Goal: Transaction & Acquisition: Purchase product/service

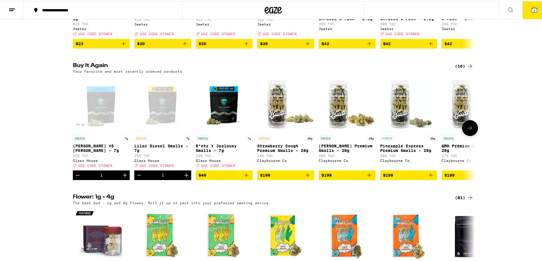
click at [266, 161] on div "Claybourne Co." at bounding box center [285, 160] width 57 height 4
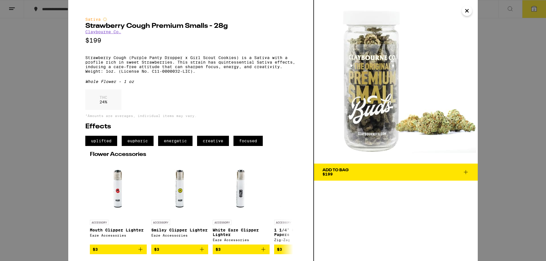
click at [111, 34] on link "Claybourne Co." at bounding box center [103, 32] width 36 height 5
click at [102, 32] on link "Claybourne Co." at bounding box center [103, 32] width 36 height 5
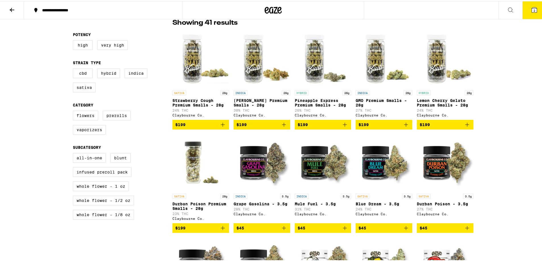
scroll to position [114, 0]
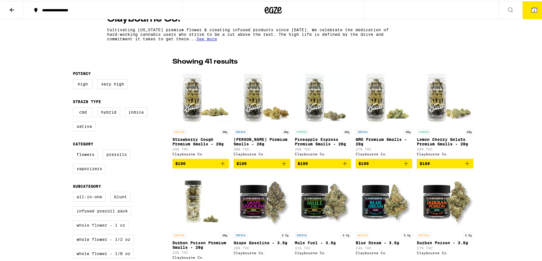
click at [95, 229] on label "Whole Flower - 1 oz" at bounding box center [101, 224] width 56 height 10
click at [74, 192] on input "Whole Flower - 1 oz" at bounding box center [74, 192] width 0 height 0
checkbox input "true"
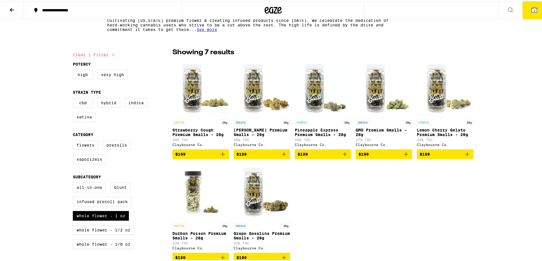
scroll to position [114, 0]
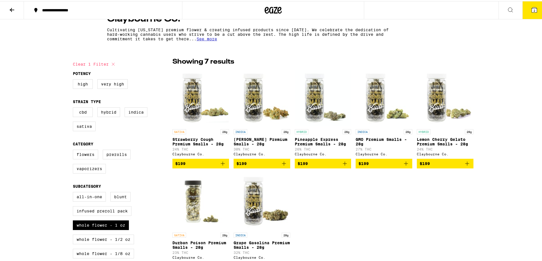
click at [12, 10] on icon at bounding box center [12, 8] width 7 height 7
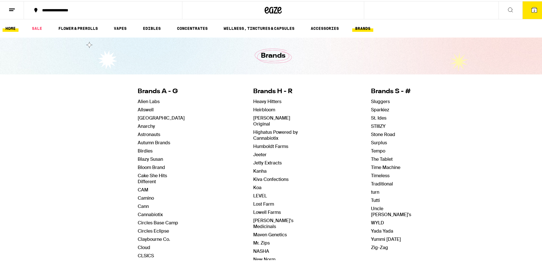
click at [9, 27] on link "HOME" at bounding box center [11, 27] width 16 height 7
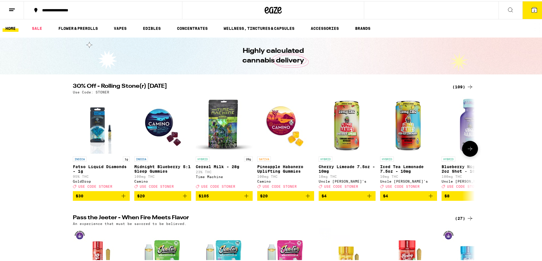
click at [467, 155] on button at bounding box center [470, 148] width 16 height 16
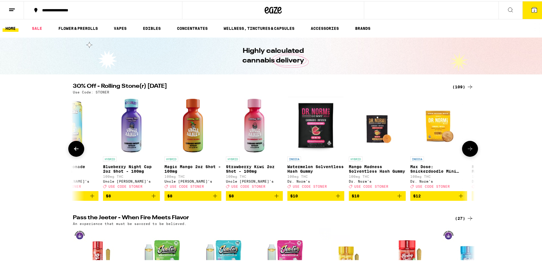
click at [467, 155] on button at bounding box center [470, 148] width 16 height 16
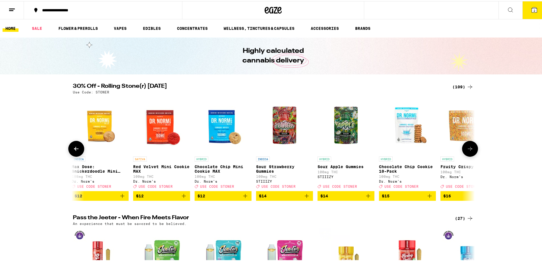
click at [467, 155] on button at bounding box center [470, 148] width 16 height 16
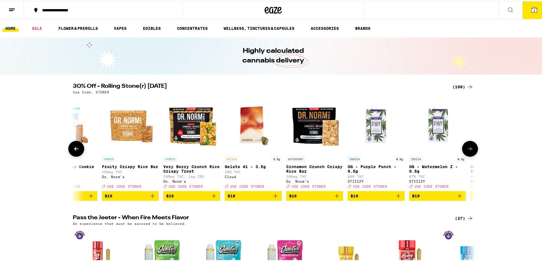
click at [467, 155] on button at bounding box center [470, 148] width 16 height 16
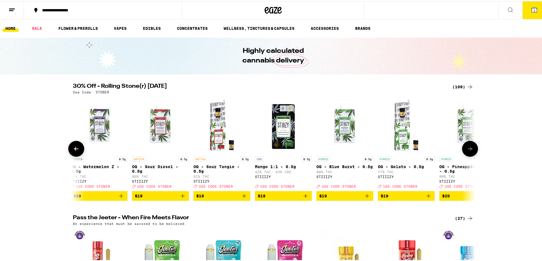
click at [467, 155] on button at bounding box center [470, 148] width 16 height 16
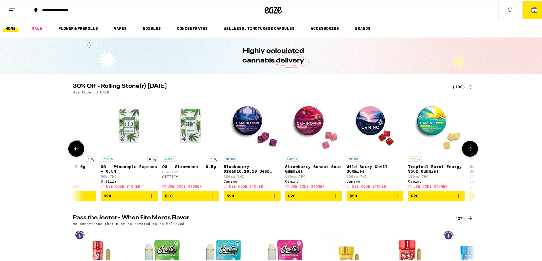
click at [467, 155] on button at bounding box center [470, 148] width 16 height 16
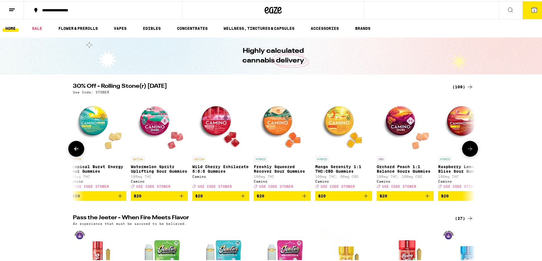
click at [467, 155] on button at bounding box center [470, 148] width 16 height 16
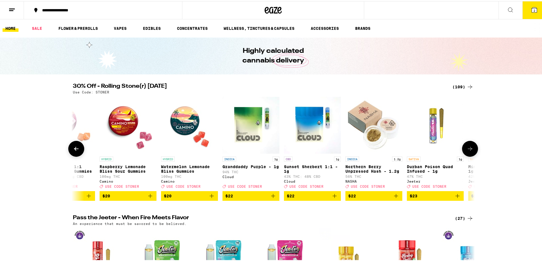
click at [467, 155] on button at bounding box center [470, 148] width 16 height 16
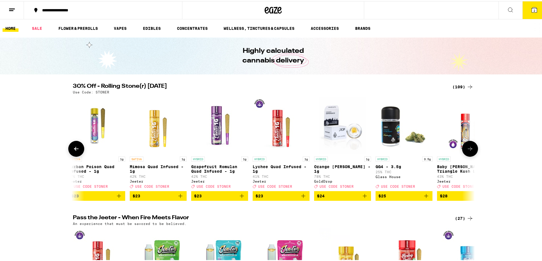
click at [467, 155] on button at bounding box center [470, 148] width 16 height 16
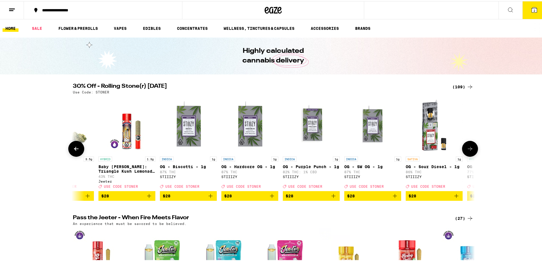
click at [467, 155] on button at bounding box center [470, 148] width 16 height 16
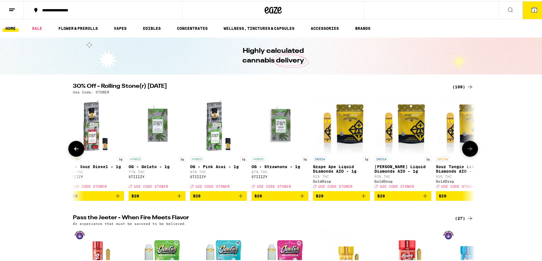
click at [467, 155] on button at bounding box center [470, 148] width 16 height 16
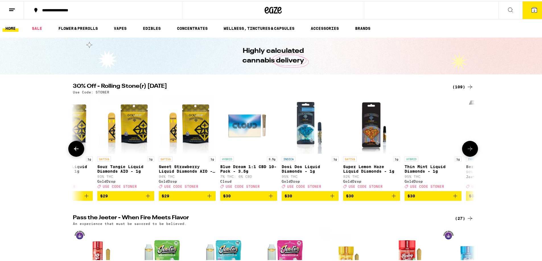
click at [467, 155] on button at bounding box center [470, 148] width 16 height 16
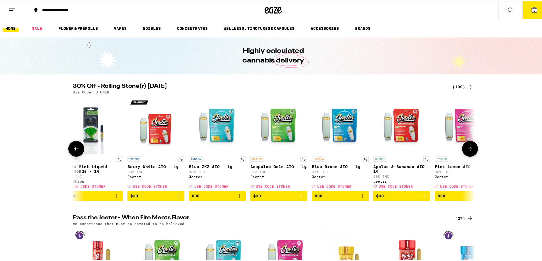
click at [467, 155] on button at bounding box center [470, 148] width 16 height 16
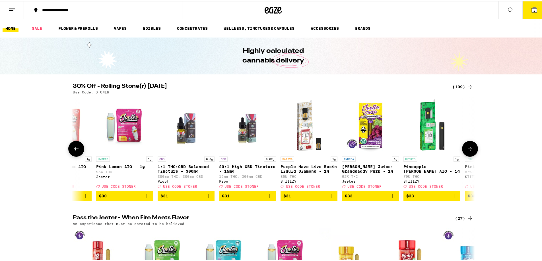
click at [467, 155] on button at bounding box center [470, 148] width 16 height 16
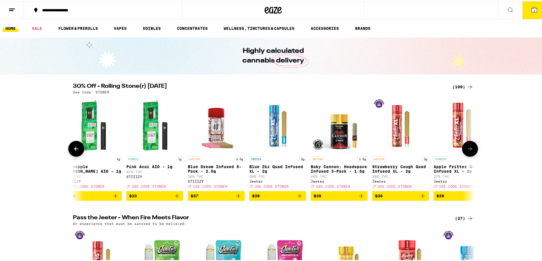
click at [467, 155] on button at bounding box center [470, 148] width 16 height 16
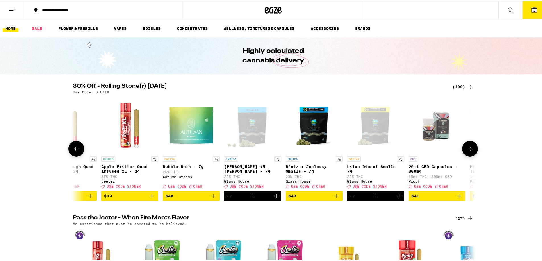
scroll to position [0, 5075]
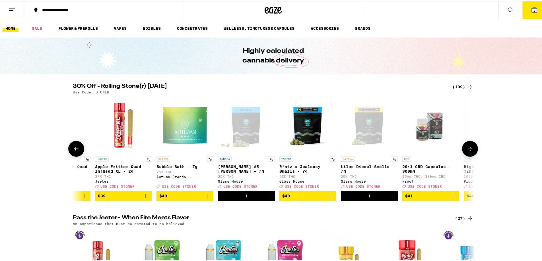
click at [467, 155] on button at bounding box center [470, 148] width 16 height 16
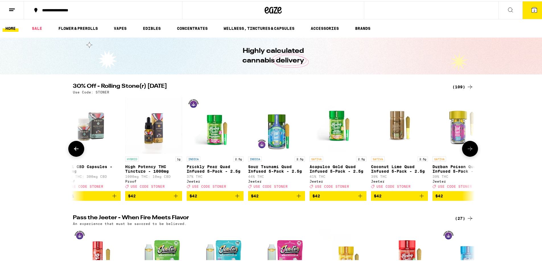
click at [467, 155] on button at bounding box center [470, 148] width 16 height 16
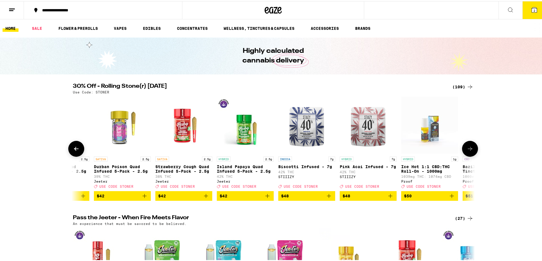
click at [467, 155] on button at bounding box center [470, 148] width 16 height 16
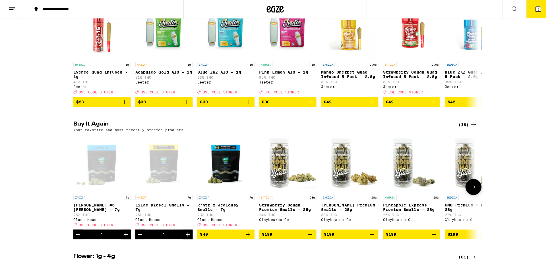
scroll to position [227, 0]
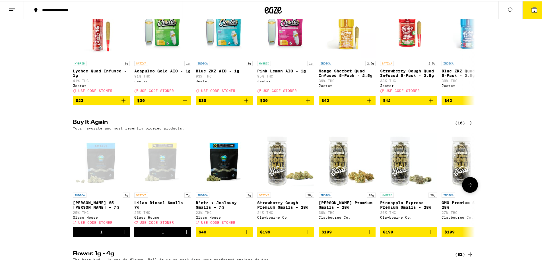
click at [208, 218] on div "Glass House" at bounding box center [224, 217] width 57 height 4
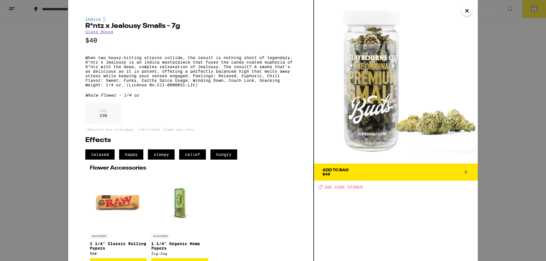
click at [105, 34] on link "Glass House" at bounding box center [99, 32] width 28 height 5
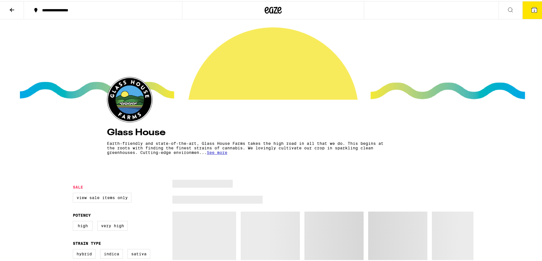
click at [106, 32] on div at bounding box center [273, 58] width 546 height 80
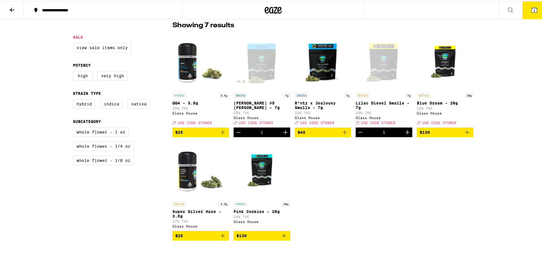
scroll to position [85, 0]
